Goal: Task Accomplishment & Management: Use online tool/utility

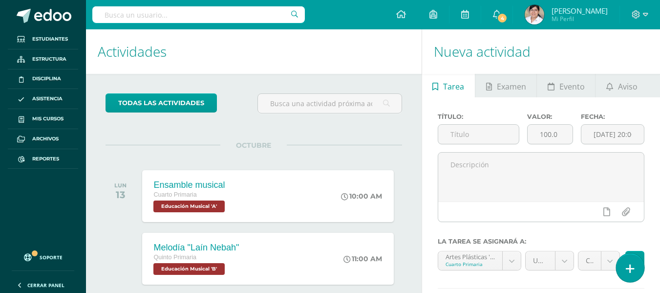
click at [630, 268] on icon at bounding box center [630, 268] width 9 height 11
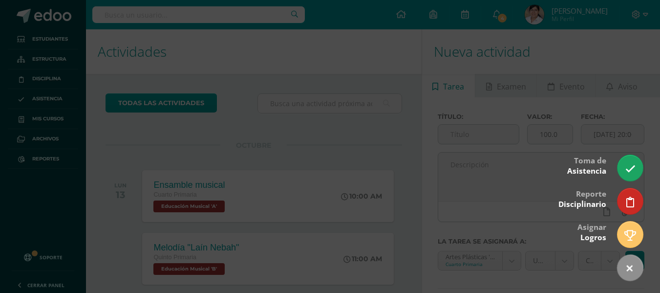
drag, startPoint x: 67, startPoint y: 181, endPoint x: 58, endPoint y: 179, distance: 9.6
click at [67, 182] on div at bounding box center [330, 146] width 660 height 293
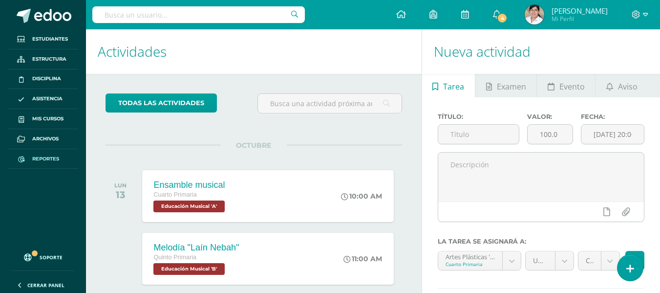
click at [41, 153] on link "Reportes" at bounding box center [43, 159] width 70 height 20
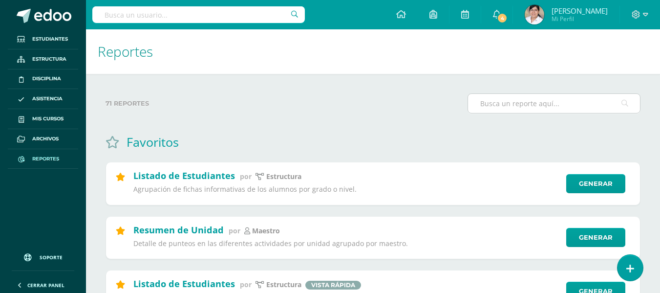
click at [519, 96] on input "text" at bounding box center [554, 103] width 172 height 19
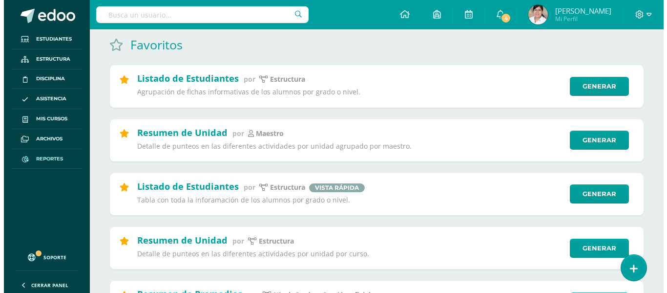
scroll to position [98, 0]
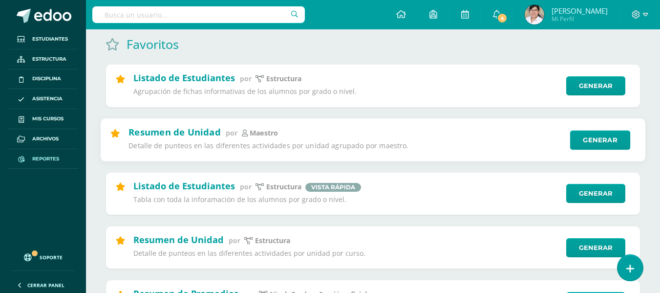
click at [569, 136] on div "Generar" at bounding box center [597, 140] width 67 height 20
click at [595, 134] on link "Generar" at bounding box center [600, 140] width 60 height 20
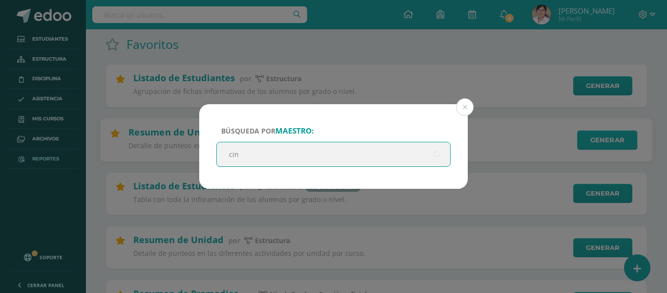
type input "cind"
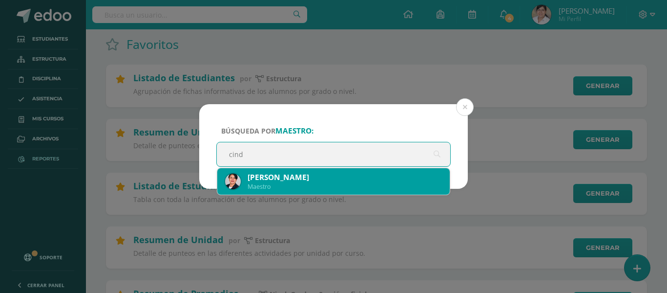
click at [400, 177] on div "Cindy García" at bounding box center [345, 177] width 194 height 10
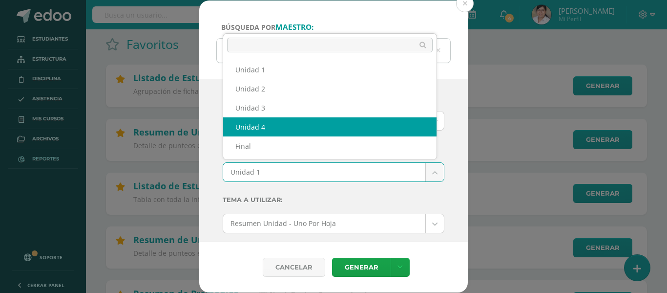
select select "Unidad 4"
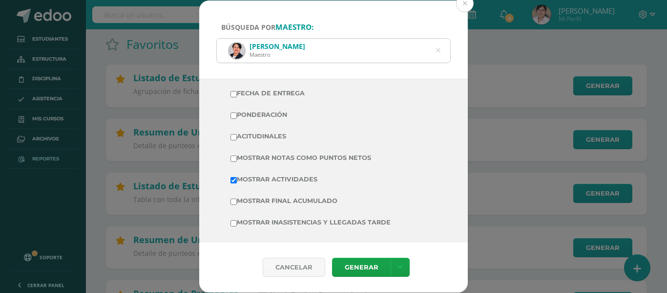
scroll to position [236, 0]
click at [261, 121] on label "Ponderación" at bounding box center [334, 115] width 206 height 14
click at [237, 119] on input "Ponderación" at bounding box center [234, 116] width 6 height 6
checkbox input "true"
click at [269, 150] on td "Mostrar Notas Como Puntos Netos" at bounding box center [334, 157] width 222 height 21
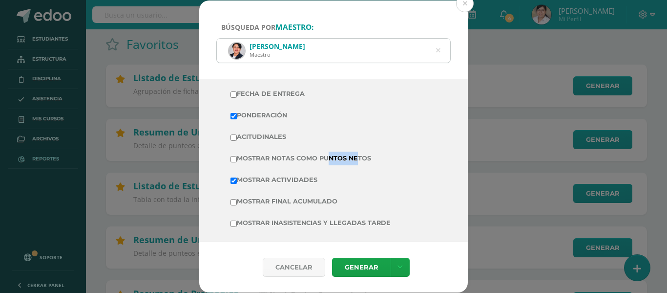
click at [269, 152] on label "Mostrar Notas Como Puntos Netos" at bounding box center [334, 158] width 206 height 14
click at [237, 156] on input "Mostrar Notas Como Puntos Netos" at bounding box center [234, 159] width 6 height 6
checkbox input "true"
click at [265, 190] on tbody "Divisiones Fecha de Entrega Ponderación Acitudinales Mostrar Notas Como Puntos …" at bounding box center [334, 148] width 222 height 172
click at [263, 196] on label "Mostrar Final Acumulado" at bounding box center [334, 201] width 206 height 14
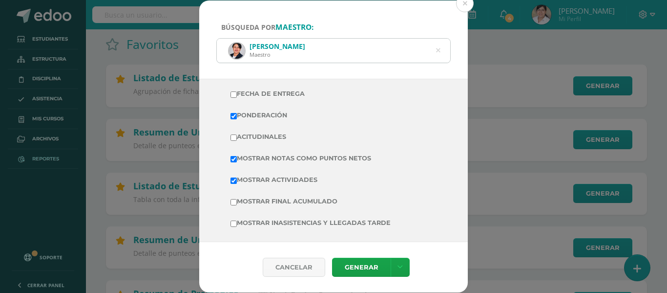
click at [237, 199] on input "Mostrar Final Acumulado" at bounding box center [234, 202] width 6 height 6
checkbox input "true"
drag, startPoint x: 341, startPoint y: 254, endPoint x: 352, endPoint y: 265, distance: 15.2
click at [342, 254] on div "Cancelar Generar Descargar como HTML Descargar como PDF Descargar como XLS" at bounding box center [333, 267] width 269 height 50
click at [353, 266] on link "Generar" at bounding box center [361, 266] width 59 height 19
